Goal: Obtain resource: Download file/media

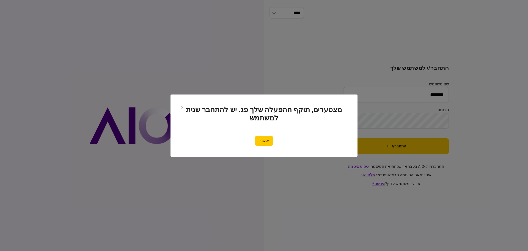
click at [265, 141] on button "אישור" at bounding box center [264, 141] width 18 height 10
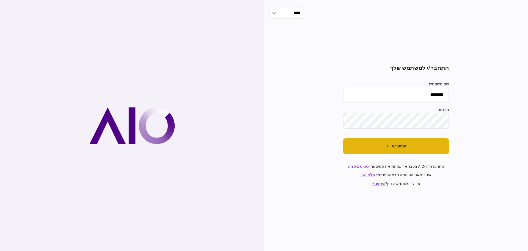
click at [403, 146] on button "התחבר/י" at bounding box center [396, 146] width 106 height 16
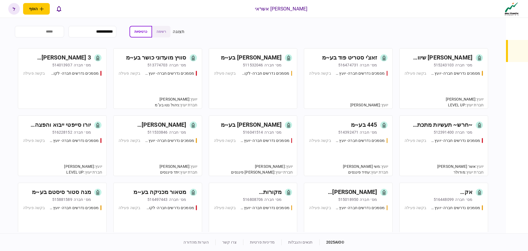
click at [54, 33] on input "search" at bounding box center [39, 32] width 49 height 12
type input "*****"
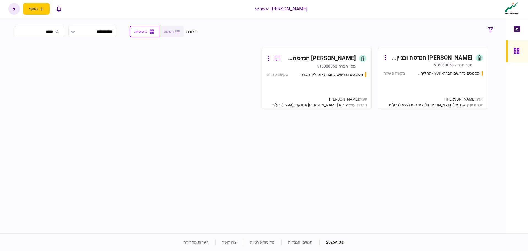
click at [448, 78] on div "מסמכים נדרשים חברה- יועץ - תהליך חברה בקשה פעילה" at bounding box center [433, 86] width 100 height 33
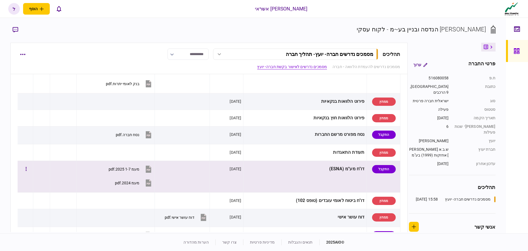
scroll to position [303, 0]
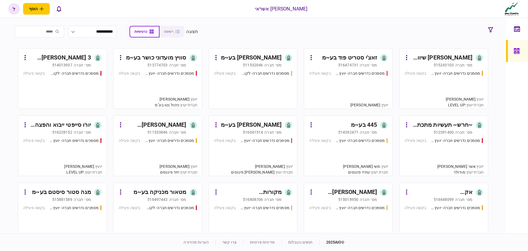
click at [45, 32] on input "search" at bounding box center [39, 32] width 49 height 12
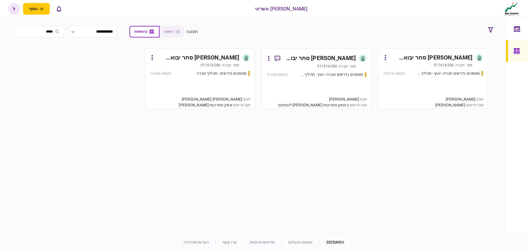
click at [43, 32] on input "*****" at bounding box center [39, 32] width 49 height 12
type input "*****"
click at [433, 73] on div "מסמכים נדרשים חברה- יועץ - תהליך חברה" at bounding box center [448, 73] width 64 height 6
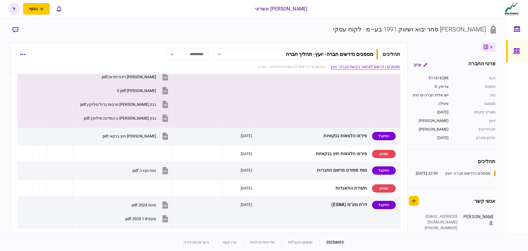
scroll to position [358, 0]
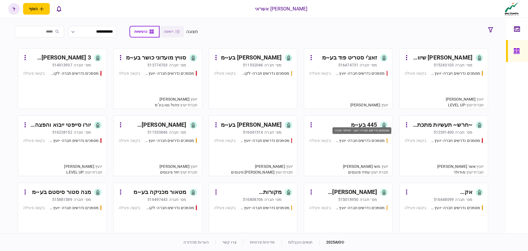
click at [347, 143] on div "מסמכים נדרשים חברה- יועץ - תהליך חברה" at bounding box center [361, 141] width 50 height 6
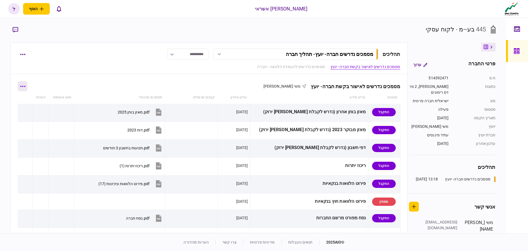
click at [25, 87] on button "button" at bounding box center [23, 86] width 10 height 10
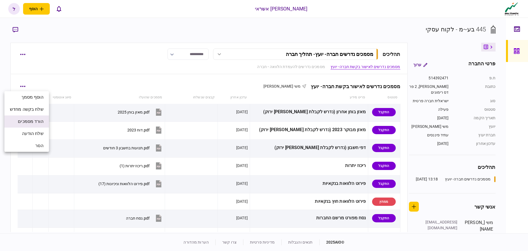
click at [33, 121] on span "הורד מסמכים" at bounding box center [30, 121] width 25 height 7
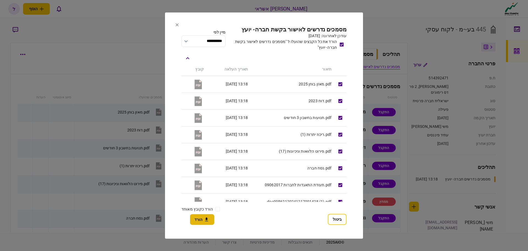
click at [205, 220] on icon "button" at bounding box center [206, 218] width 7 height 5
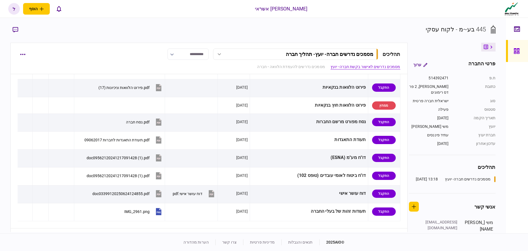
scroll to position [110, 0]
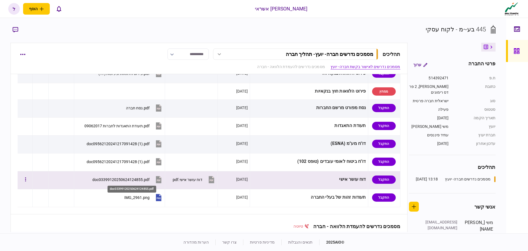
click at [150, 179] on div "doc03399120250624124855.pdf" at bounding box center [120, 179] width 57 height 4
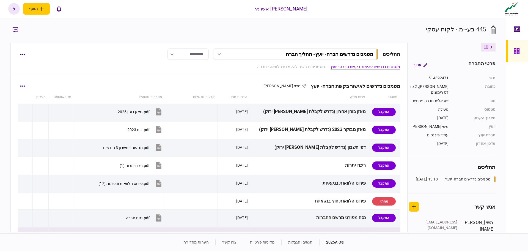
scroll to position [0, 0]
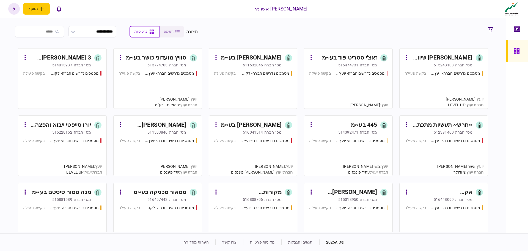
click at [172, 127] on div "[PERSON_NAME] [PERSON_NAME] - קבלנים לעבודות חשמל בע~מ" at bounding box center [156, 124] width 62 height 9
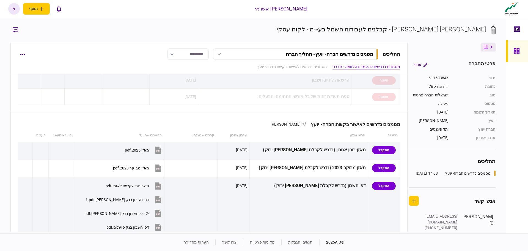
scroll to position [110, 0]
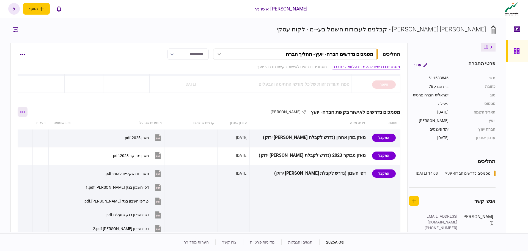
click at [26, 113] on button "button" at bounding box center [23, 112] width 10 height 10
click at [34, 147] on span "הורד מסמכים" at bounding box center [30, 147] width 25 height 7
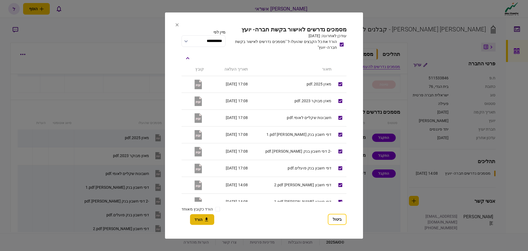
click at [200, 220] on button "הורד" at bounding box center [202, 219] width 24 height 11
